Goal: Task Accomplishment & Management: Manage account settings

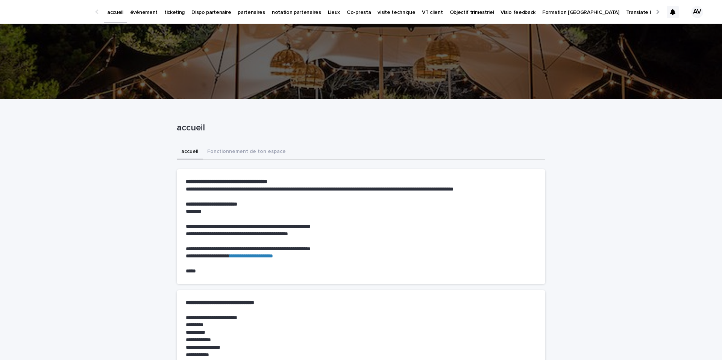
click at [147, 8] on p "événement" at bounding box center [143, 8] width 27 height 16
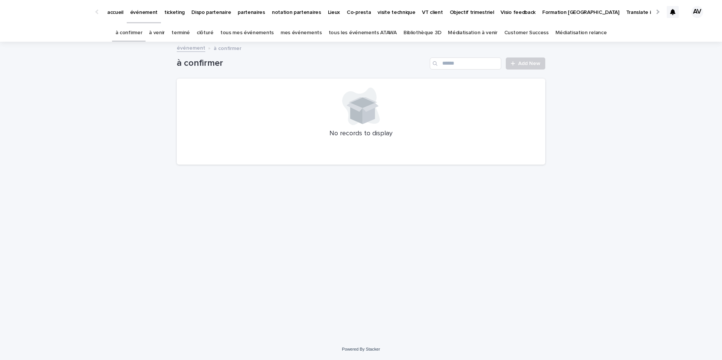
click at [378, 31] on link "tous les événements ATAWA" at bounding box center [363, 33] width 68 height 18
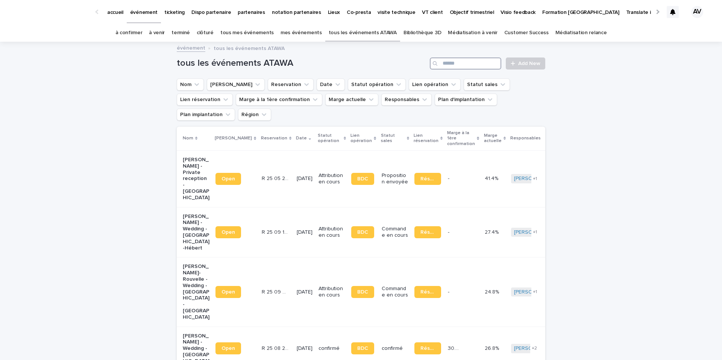
click at [468, 68] on input "Search" at bounding box center [465, 64] width 71 height 12
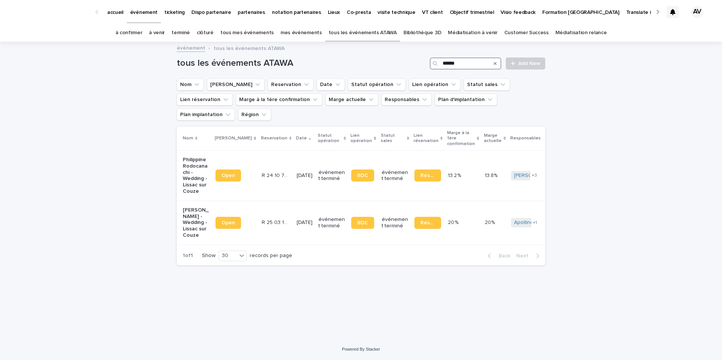
type input "******"
click at [427, 170] on link "Réservation" at bounding box center [428, 176] width 27 height 12
click at [181, 178] on td "Philippine Rodocanachi - Wedding - Lissac sur Couze" at bounding box center [195, 175] width 36 height 50
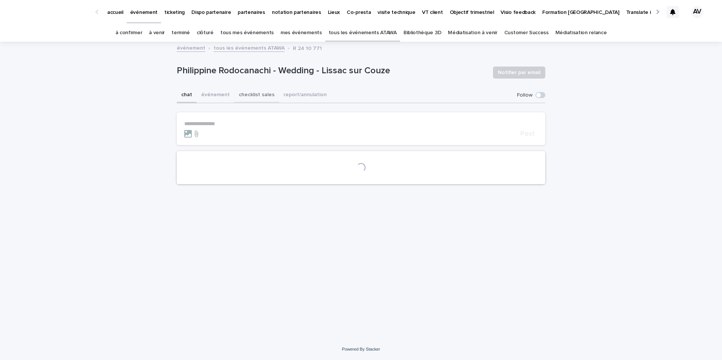
click at [266, 95] on button "checklist sales" at bounding box center [256, 96] width 45 height 16
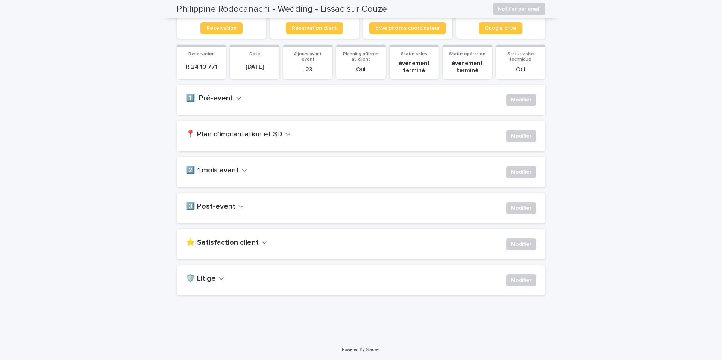
click at [236, 241] on h2 "⭐ Satisfaction client" at bounding box center [222, 243] width 73 height 9
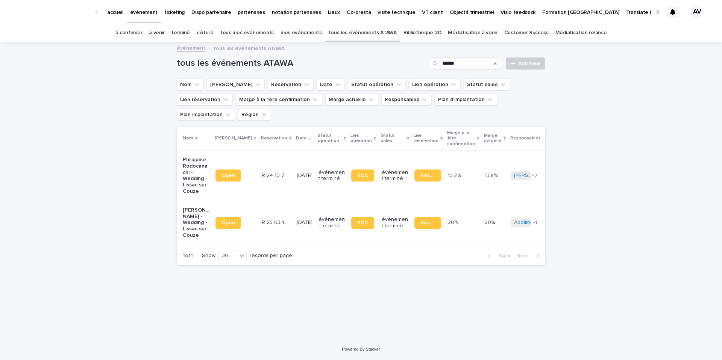
click at [188, 207] on p "[PERSON_NAME] - Wedding - Lissac sur Couze" at bounding box center [196, 223] width 27 height 32
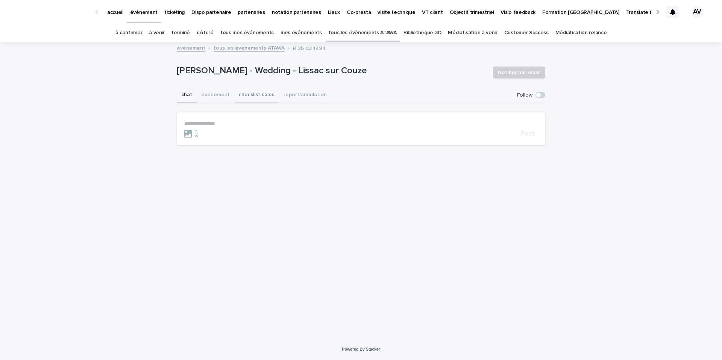
click at [267, 98] on button "checklist sales" at bounding box center [256, 96] width 45 height 16
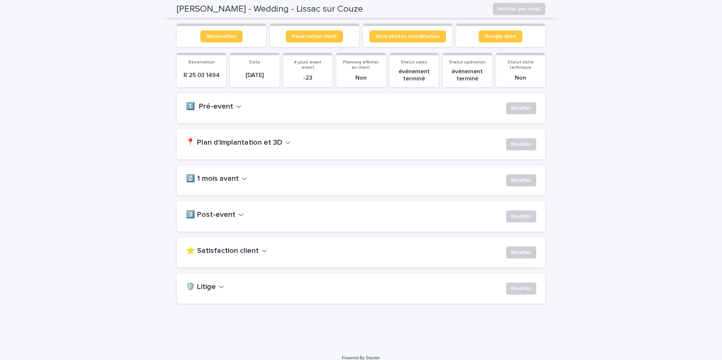
click at [240, 247] on h2 "⭐ Satisfaction client" at bounding box center [222, 251] width 73 height 9
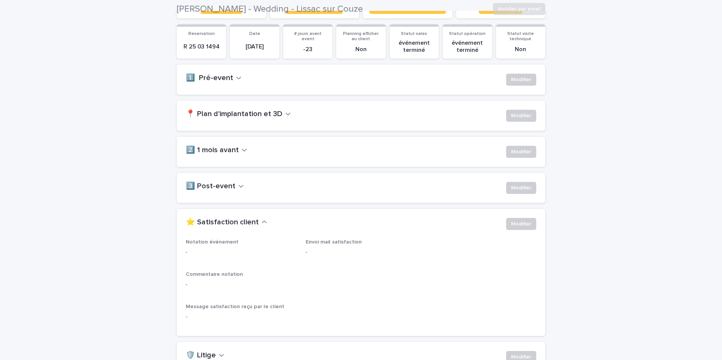
scroll to position [118, 0]
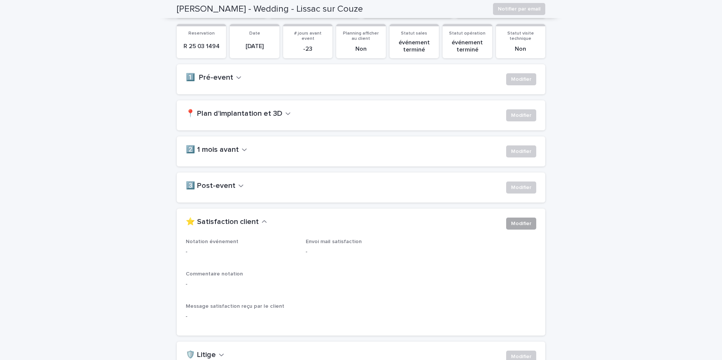
click at [526, 226] on span "Modifier" at bounding box center [521, 224] width 20 height 8
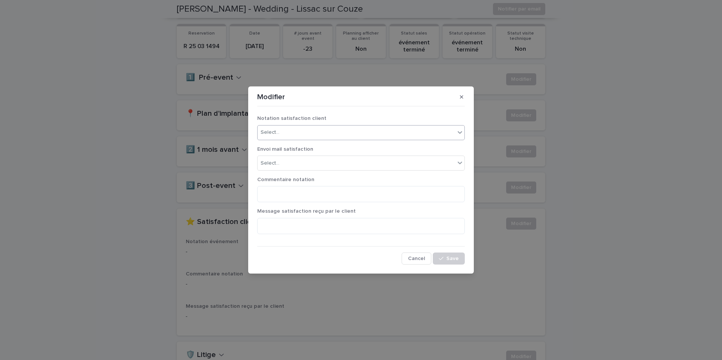
click at [304, 135] on div "Select..." at bounding box center [357, 132] width 198 height 12
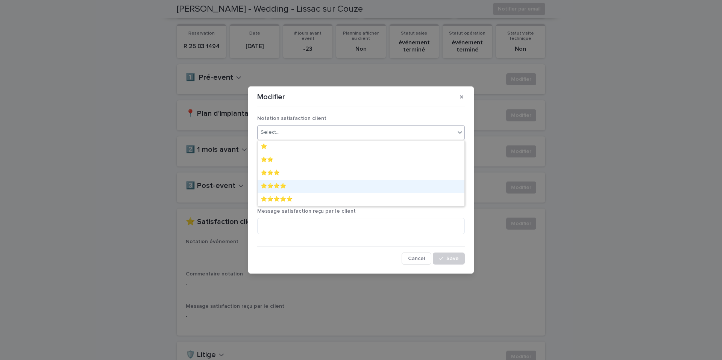
click at [294, 185] on div "⭐️⭐️⭐️⭐️" at bounding box center [361, 186] width 207 height 13
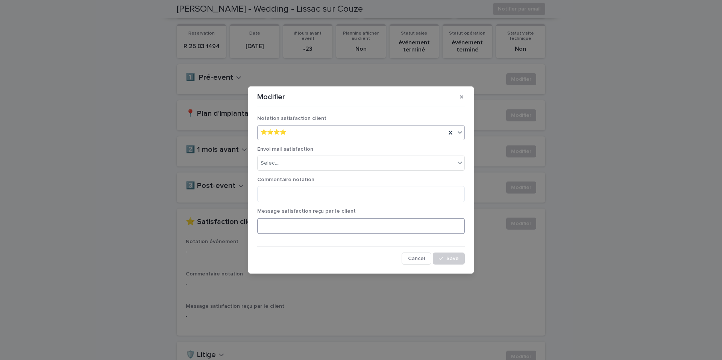
click at [292, 225] on textarea at bounding box center [361, 226] width 208 height 16
paste textarea "**********"
type textarea "**********"
drag, startPoint x: 299, startPoint y: 228, endPoint x: 240, endPoint y: 226, distance: 58.3
click at [240, 226] on div "**********" at bounding box center [361, 180] width 722 height 360
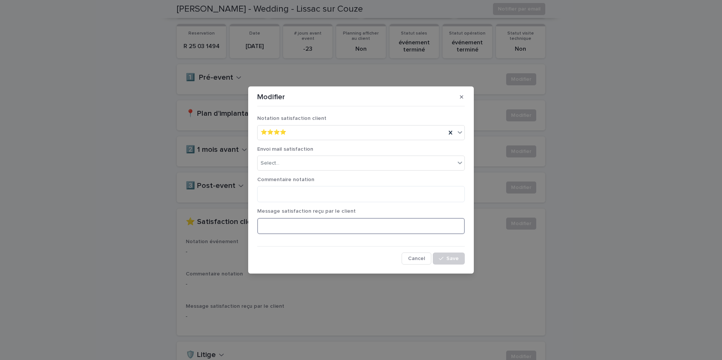
click at [307, 222] on textarea at bounding box center [361, 226] width 208 height 16
paste textarea "**********"
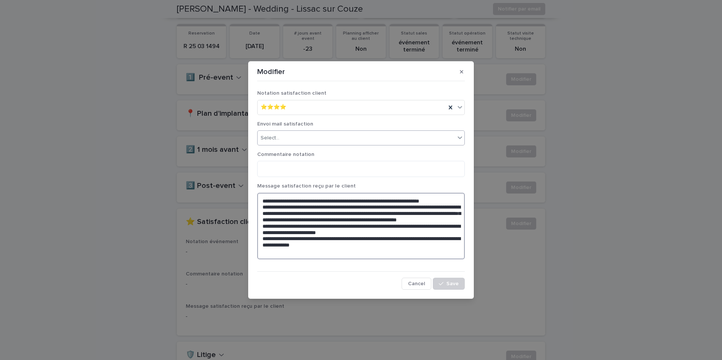
type textarea "**********"
click at [345, 140] on div "Select..." at bounding box center [357, 138] width 198 height 12
click at [340, 149] on div "OUI" at bounding box center [361, 152] width 207 height 13
click at [417, 161] on textarea at bounding box center [361, 169] width 208 height 16
click at [412, 171] on textarea at bounding box center [361, 169] width 208 height 16
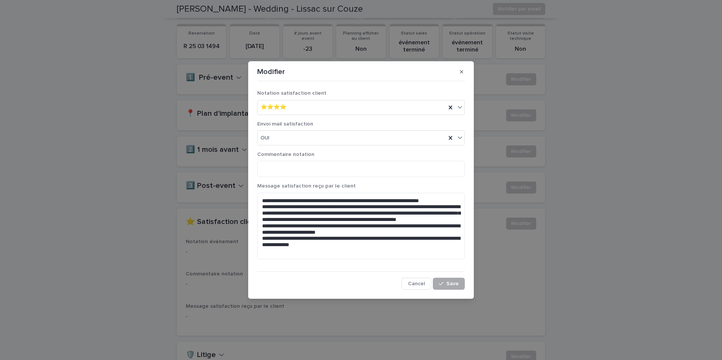
click at [456, 282] on span "Save" at bounding box center [453, 283] width 12 height 5
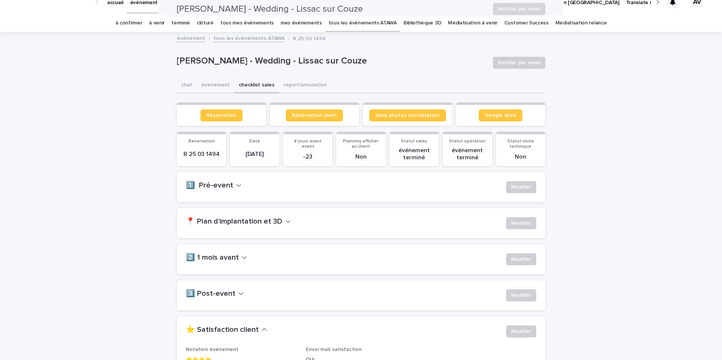
scroll to position [0, 0]
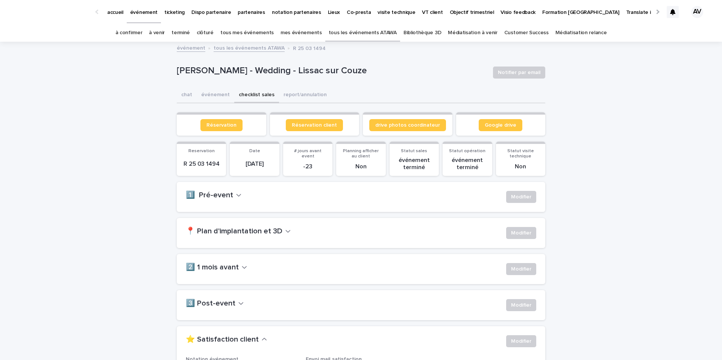
click at [352, 33] on link "tous les événements ATAWA" at bounding box center [363, 33] width 68 height 18
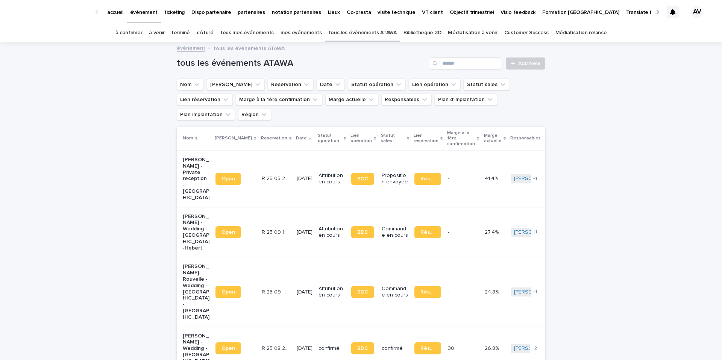
click at [441, 65] on div "Search" at bounding box center [436, 64] width 12 height 12
click at [450, 65] on input "Search" at bounding box center [465, 64] width 71 height 12
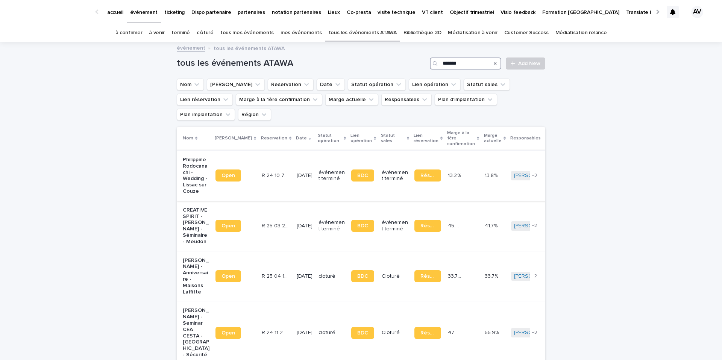
type input "*******"
click at [187, 173] on p "Philippine Rodocanachi - Wedding - Lissac sur Couze" at bounding box center [196, 176] width 27 height 38
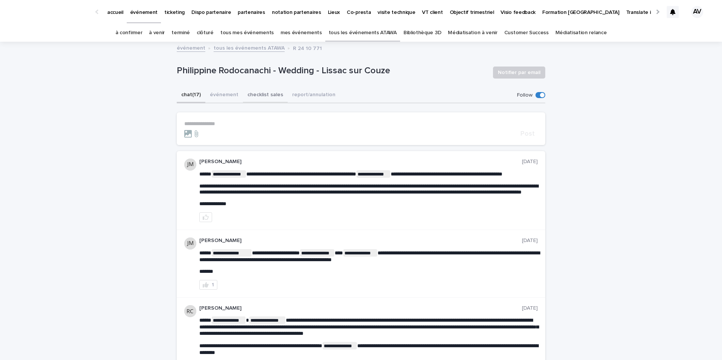
click at [277, 94] on button "checklist sales" at bounding box center [265, 96] width 45 height 16
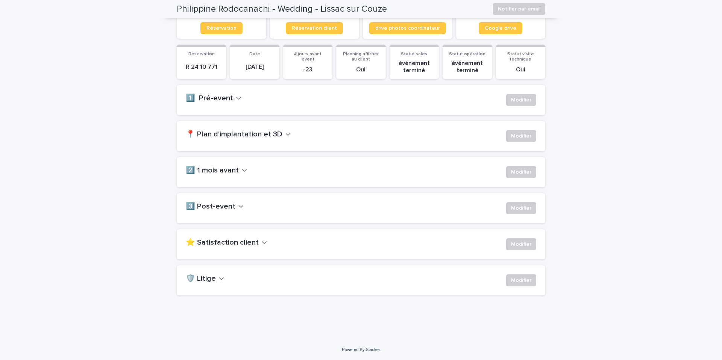
click at [247, 236] on div "⭐ Satisfaction client Modifier" at bounding box center [361, 245] width 369 height 30
click at [243, 246] on h2 "⭐ Satisfaction client" at bounding box center [222, 243] width 73 height 9
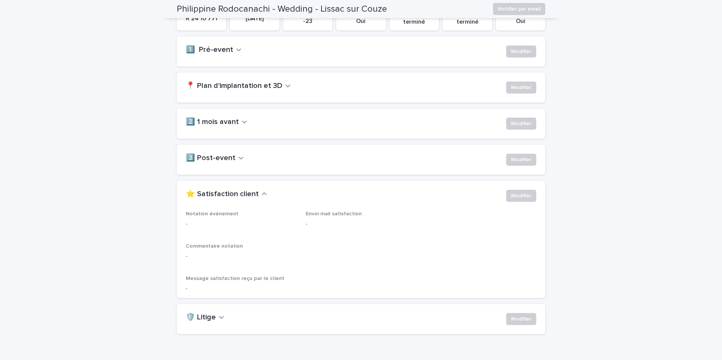
scroll to position [146, 0]
click at [527, 196] on span "Modifier" at bounding box center [521, 196] width 20 height 8
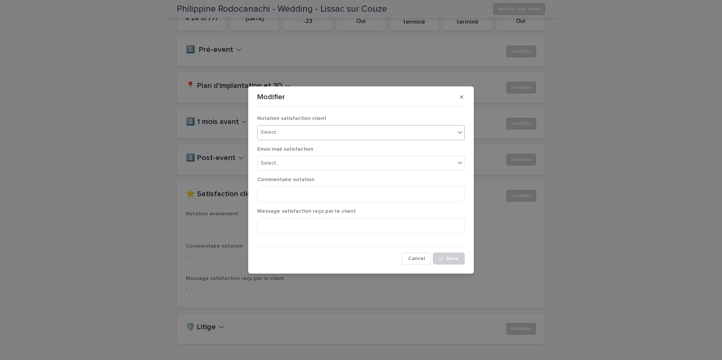
click at [322, 130] on div "Select..." at bounding box center [357, 132] width 198 height 12
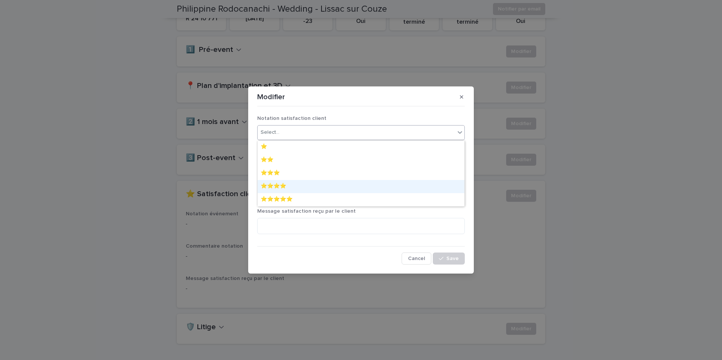
click at [292, 182] on div "⭐️⭐️⭐️⭐️" at bounding box center [361, 186] width 207 height 13
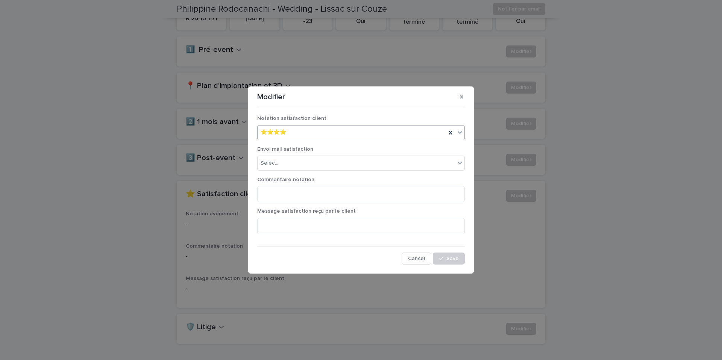
click at [285, 235] on div "Message satisfaction reçu par le client" at bounding box center [361, 224] width 208 height 32
click at [285, 233] on textarea at bounding box center [361, 226] width 208 height 16
paste textarea "**********"
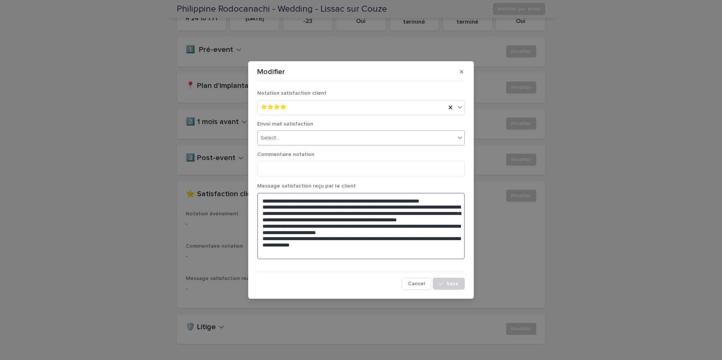
type textarea "**********"
click at [319, 133] on div "Select..." at bounding box center [357, 138] width 198 height 12
click at [308, 152] on div "OUI" at bounding box center [361, 152] width 207 height 13
click at [450, 281] on span "Save" at bounding box center [453, 283] width 12 height 5
